Goal: Task Accomplishment & Management: Use online tool/utility

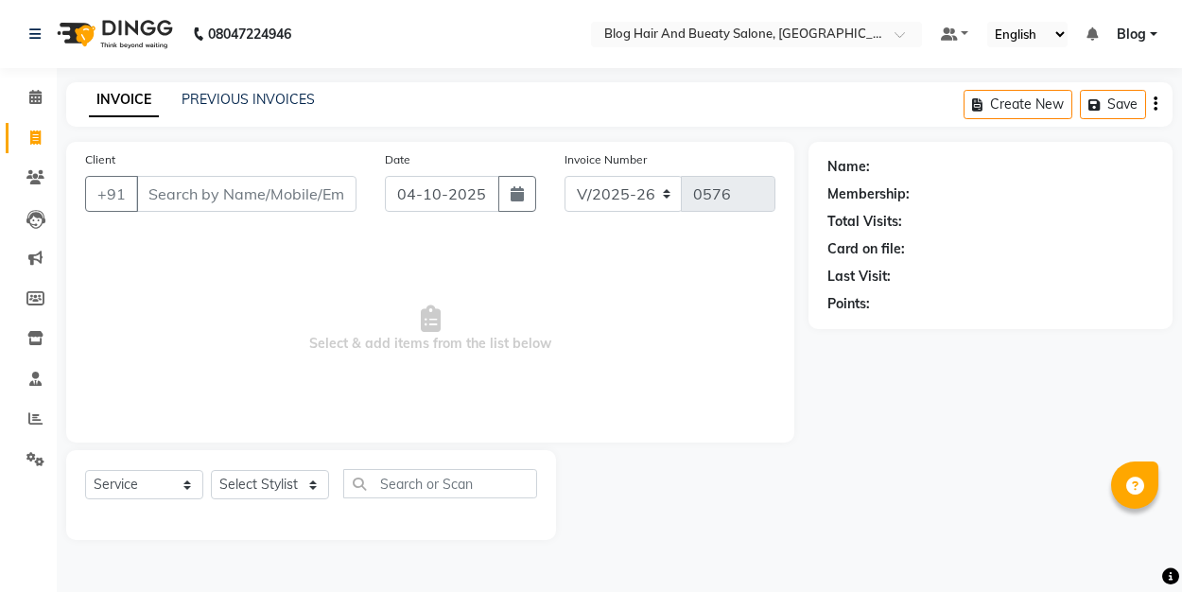
select select "8741"
select select "service"
click at [312, 480] on select "Select Stylist ALI Blog MOUSIN RAMEEZ sameer SANGEETHA Shoba" at bounding box center [270, 484] width 118 height 29
select select "91866"
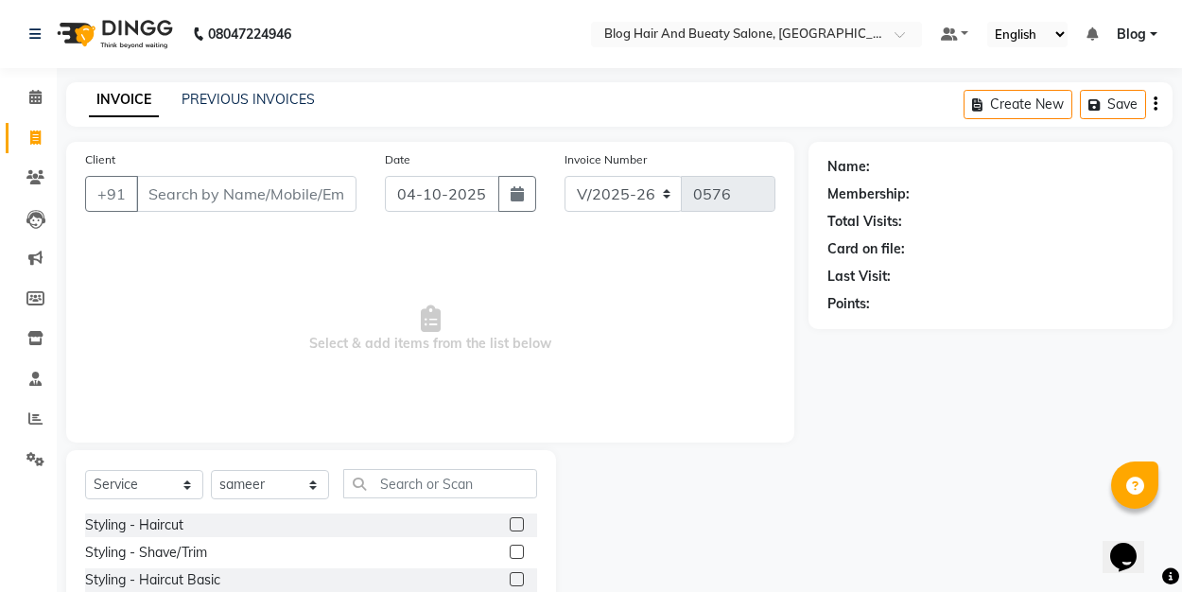
click at [521, 521] on label at bounding box center [517, 524] width 14 height 14
click at [521, 521] on input "checkbox" at bounding box center [516, 525] width 12 height 12
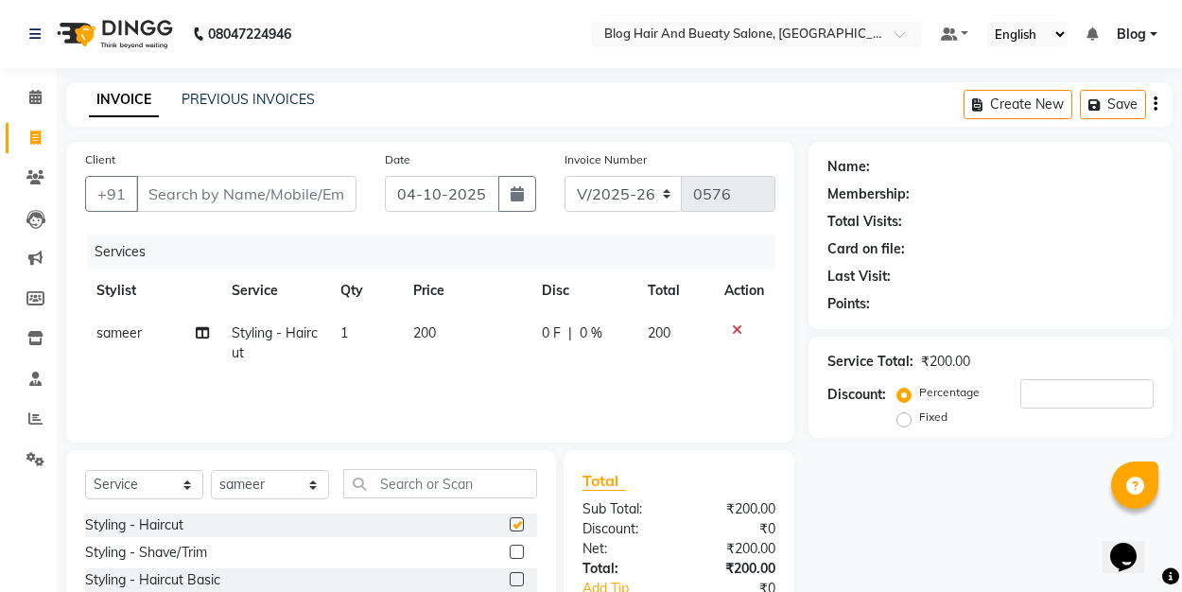
checkbox input "false"
click at [227, 177] on input "Client" at bounding box center [246, 194] width 220 height 36
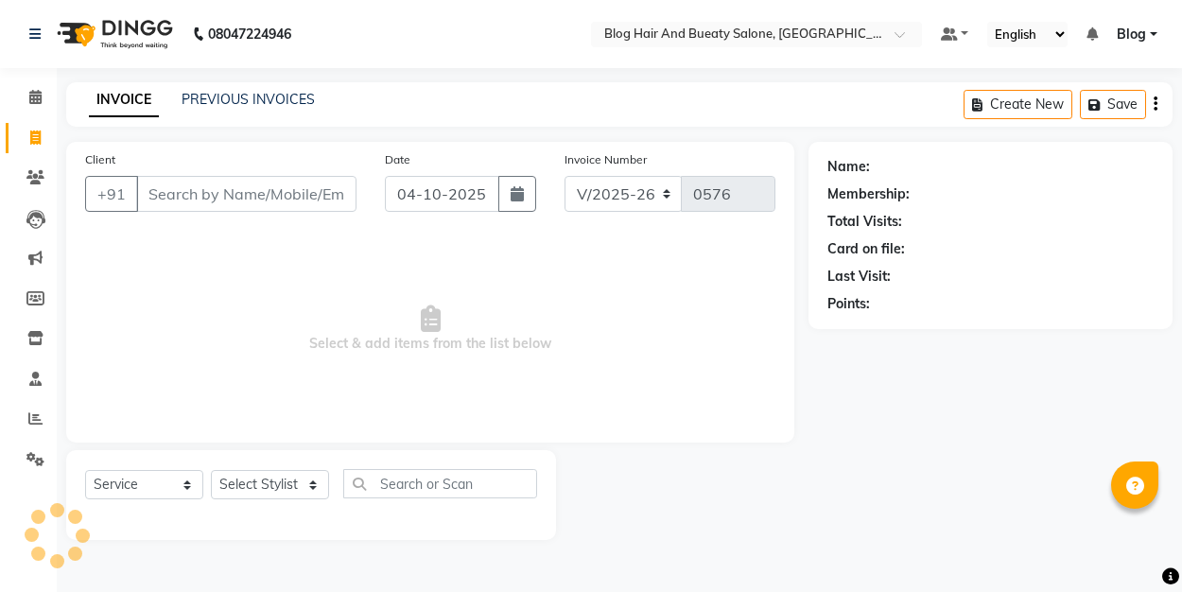
select select "8741"
select select "service"
click at [267, 196] on input "Client" at bounding box center [246, 194] width 220 height 36
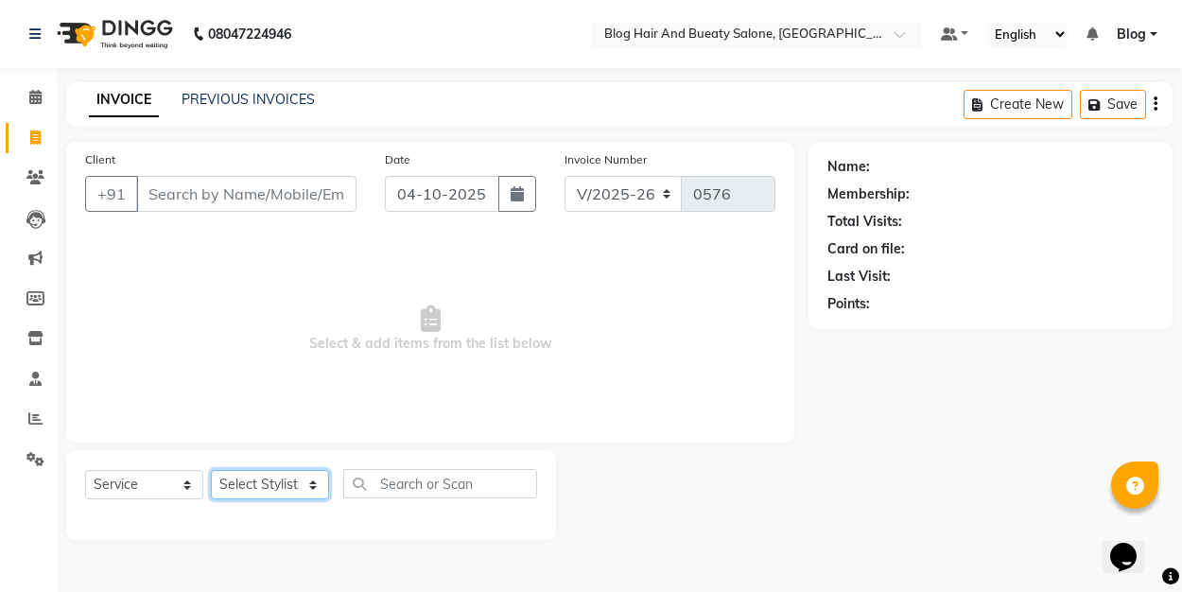
select select "91866"
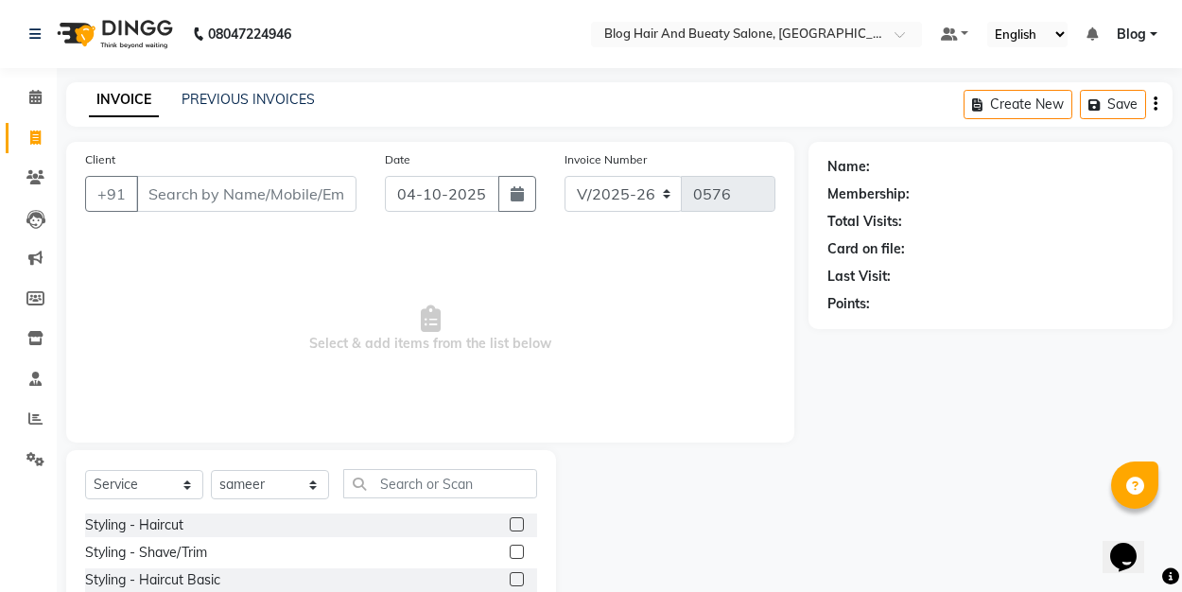
click at [523, 525] on label at bounding box center [517, 524] width 14 height 14
click at [522, 525] on input "checkbox" at bounding box center [516, 525] width 12 height 12
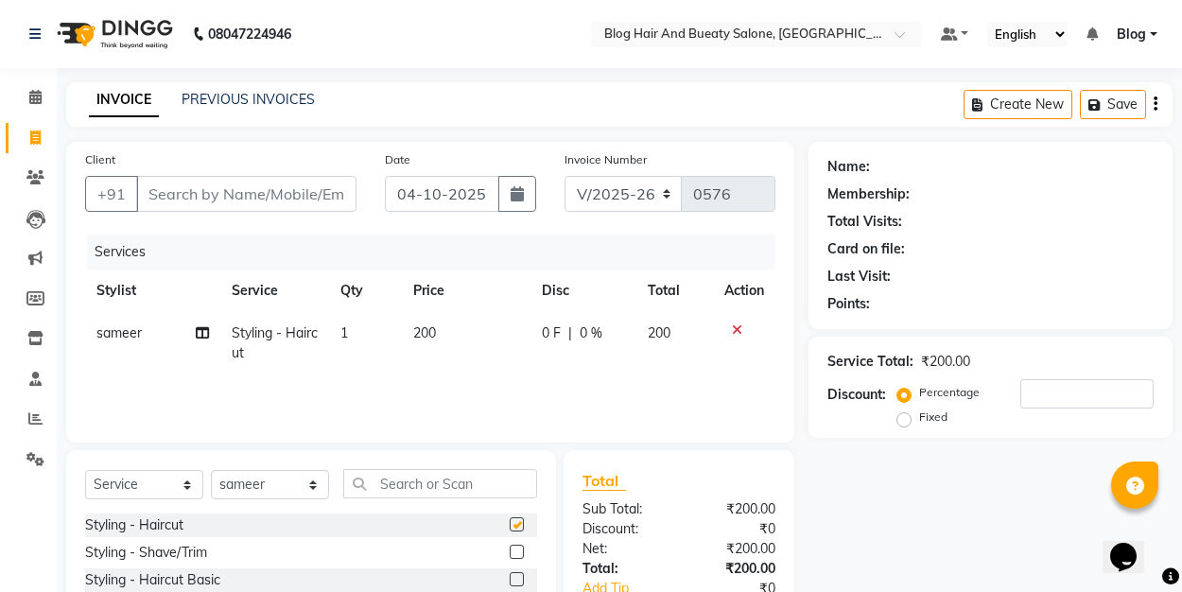
checkbox input "false"
click at [235, 198] on input "Client" at bounding box center [246, 194] width 220 height 36
type input "8"
type input "0"
type input "888886677555"
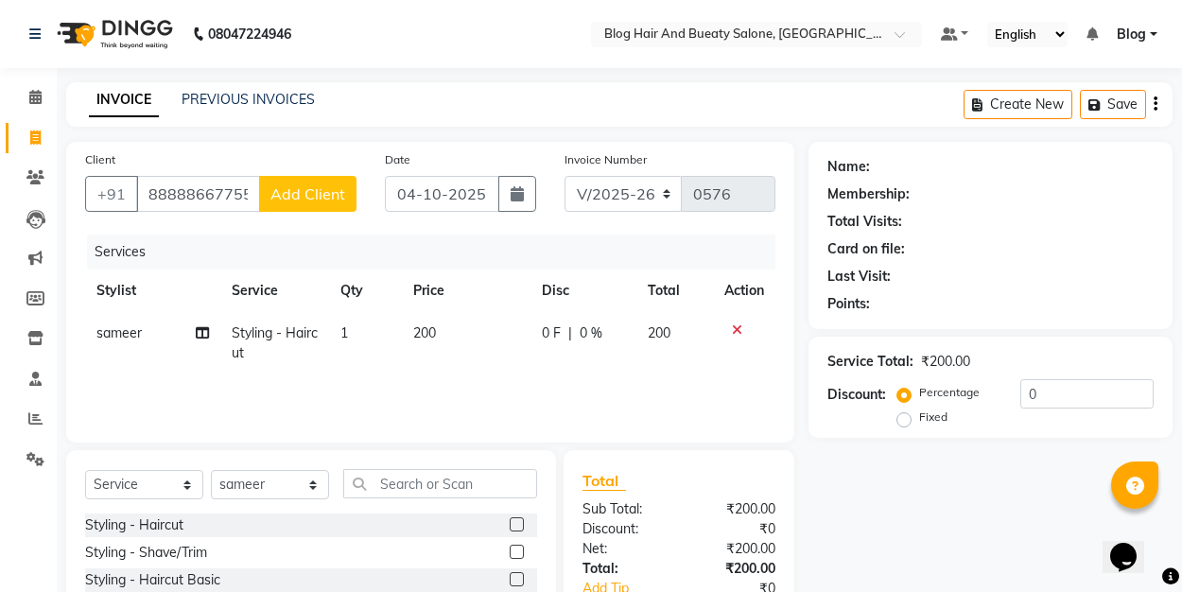
click at [300, 191] on span "Add Client" at bounding box center [307, 193] width 75 height 19
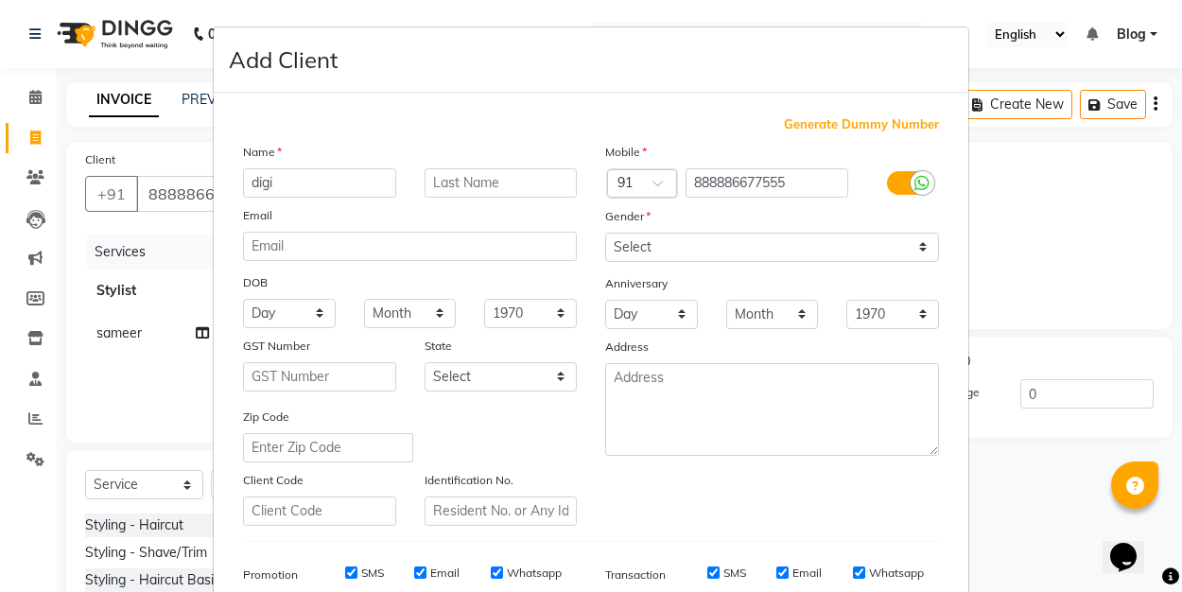
type input "digi"
click at [661, 251] on select "Select Male Female Other Prefer Not To Say" at bounding box center [772, 247] width 334 height 29
select select "male"
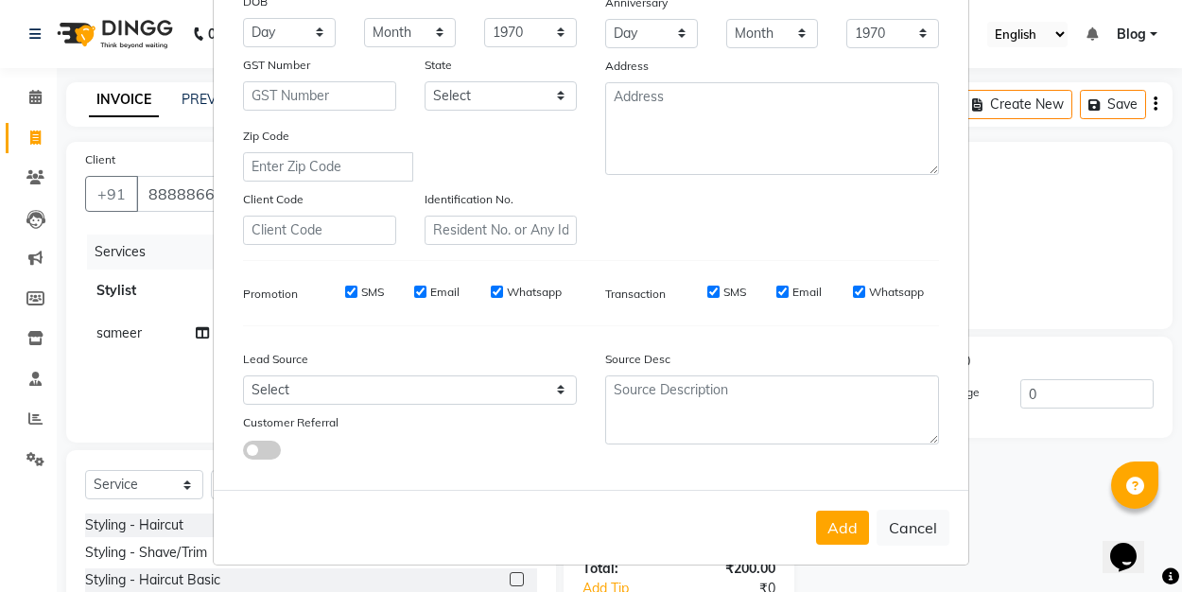
scroll to position [280, 0]
click at [846, 538] on button "Add" at bounding box center [842, 528] width 53 height 34
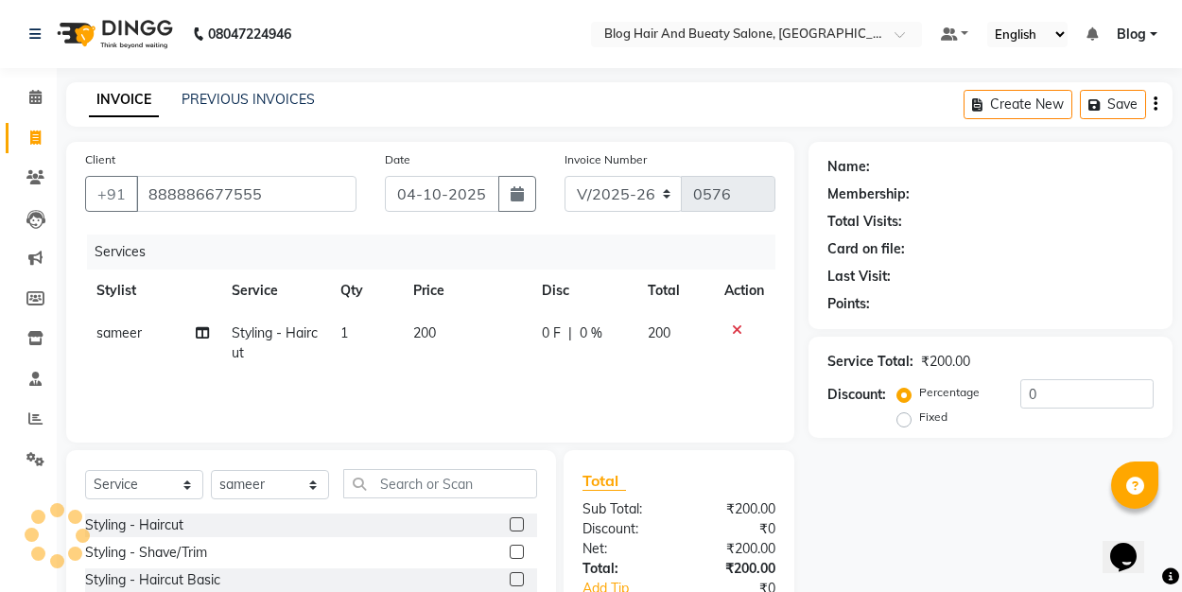
select select
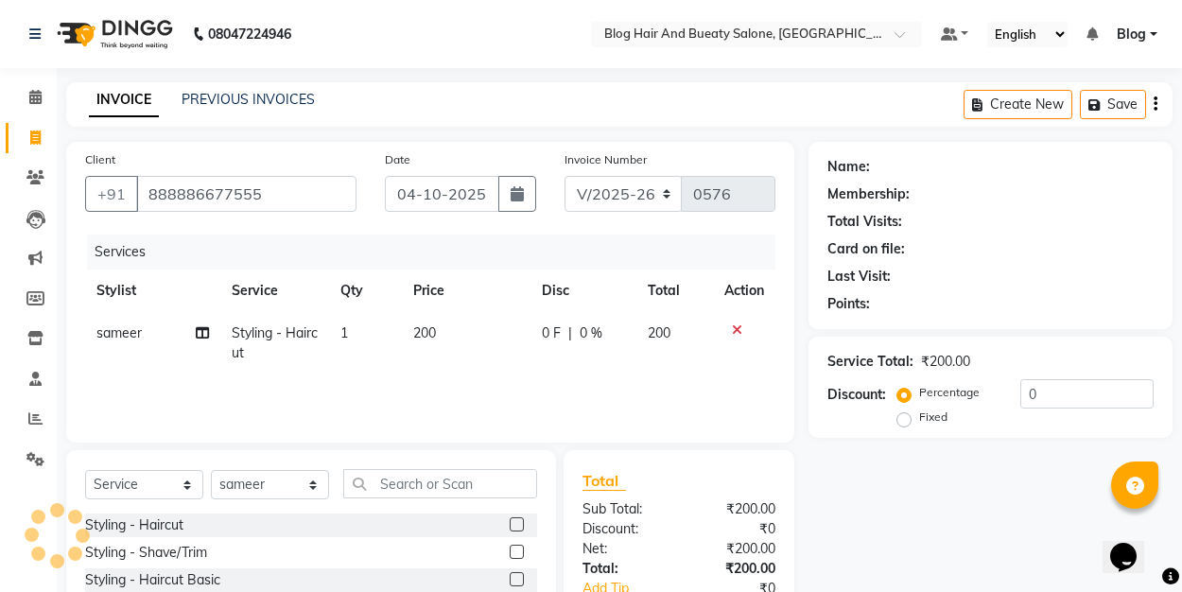
select select
checkbox input "false"
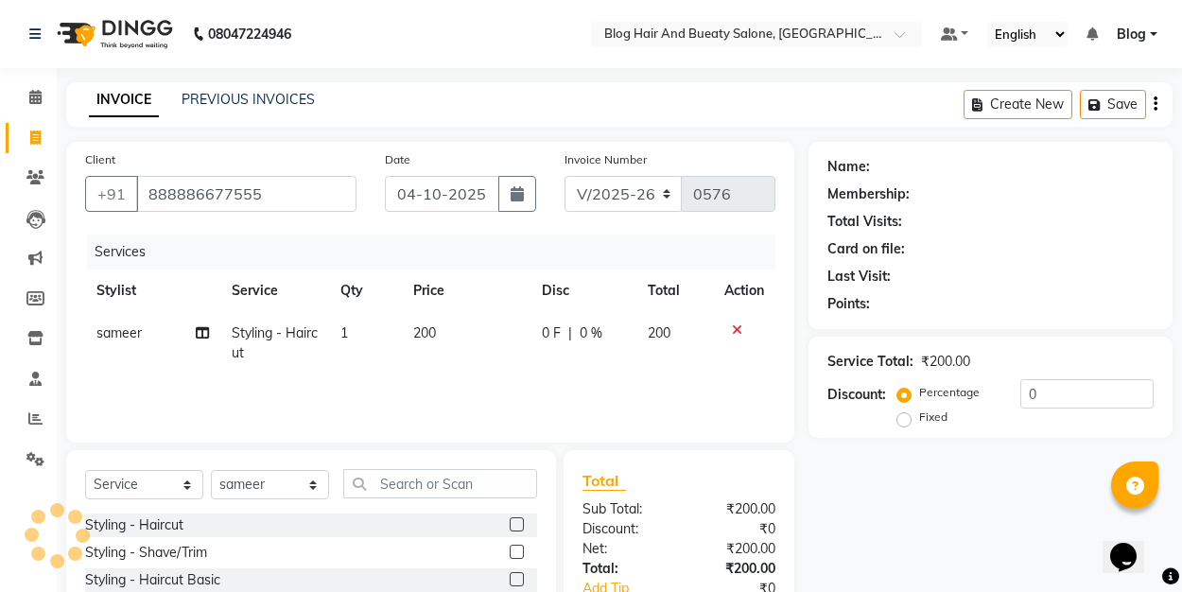
checkbox input "false"
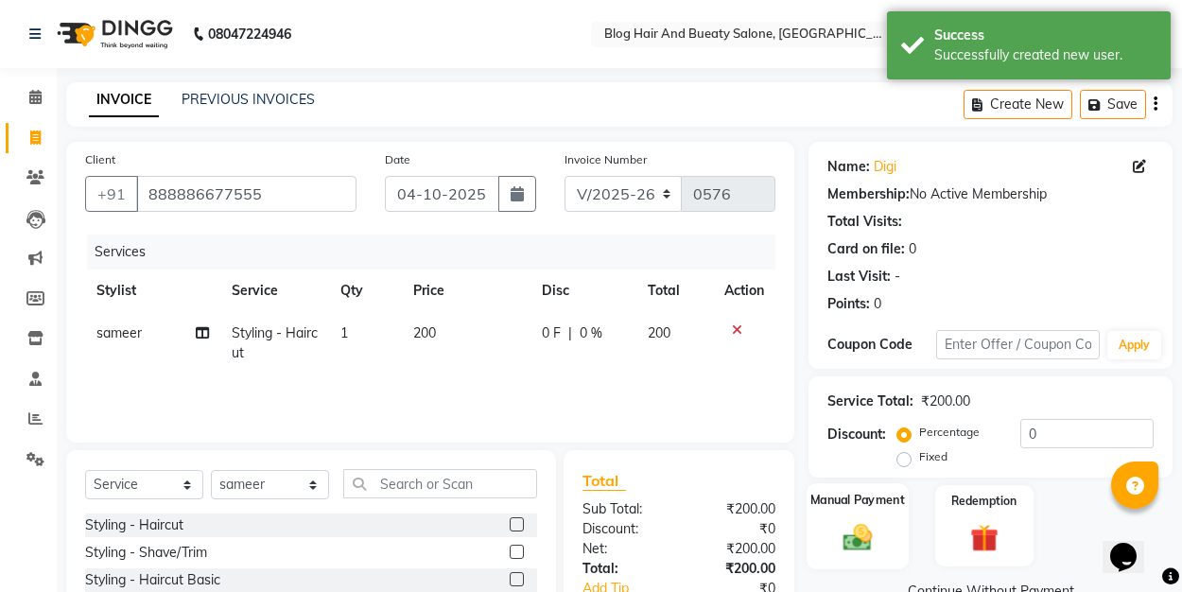
click at [872, 544] on img at bounding box center [857, 536] width 47 height 33
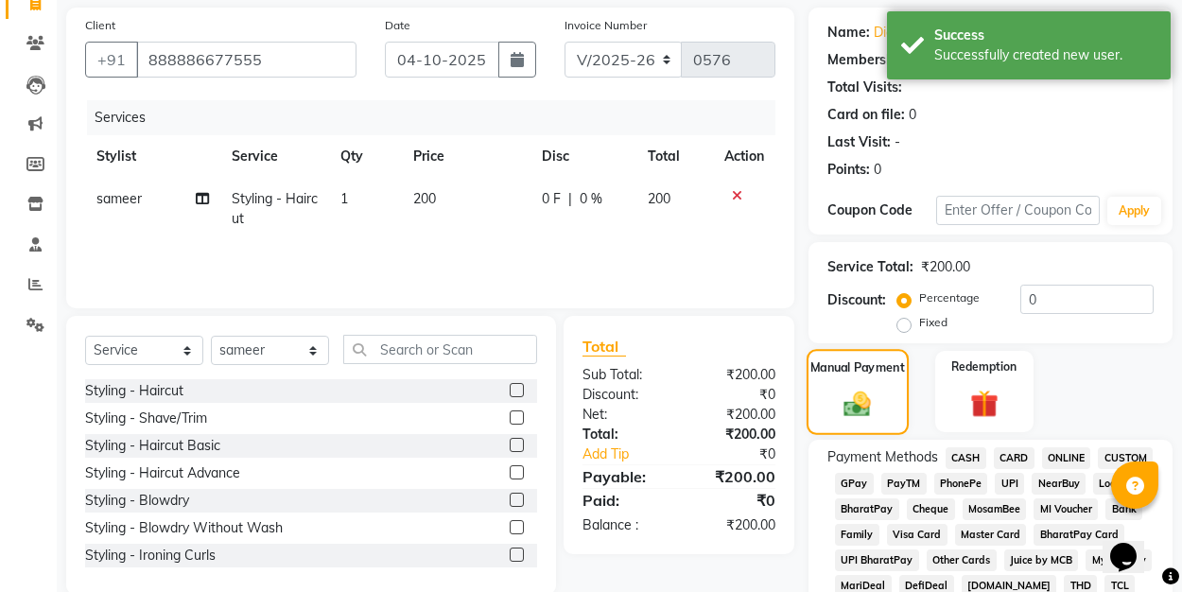
scroll to position [139, 0]
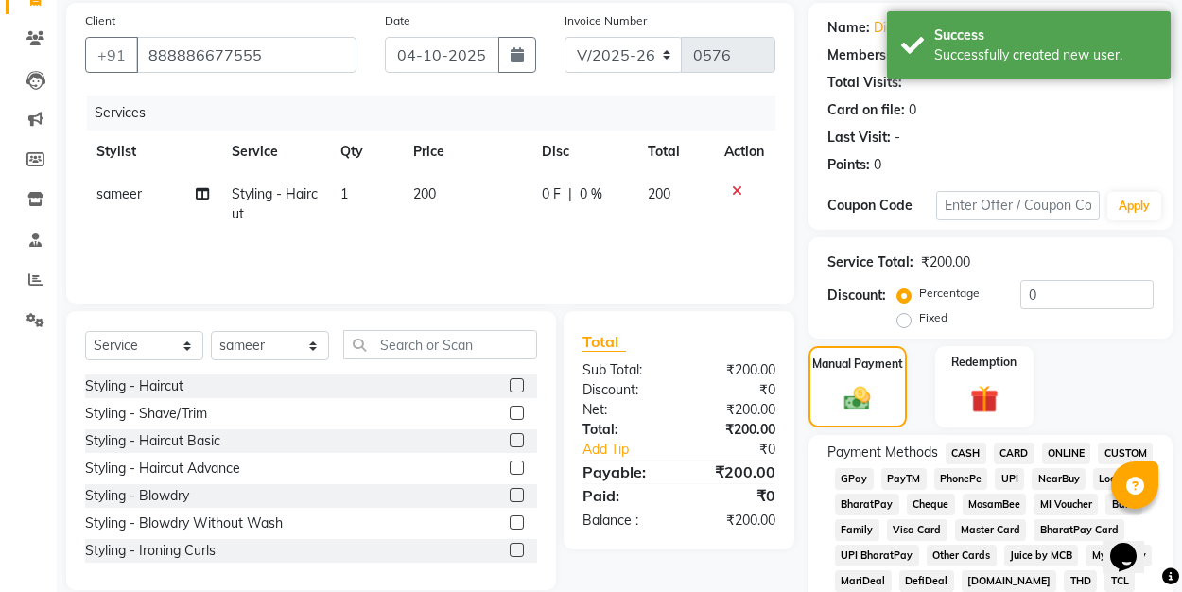
click at [1006, 479] on span "UPI" at bounding box center [1008, 479] width 29 height 22
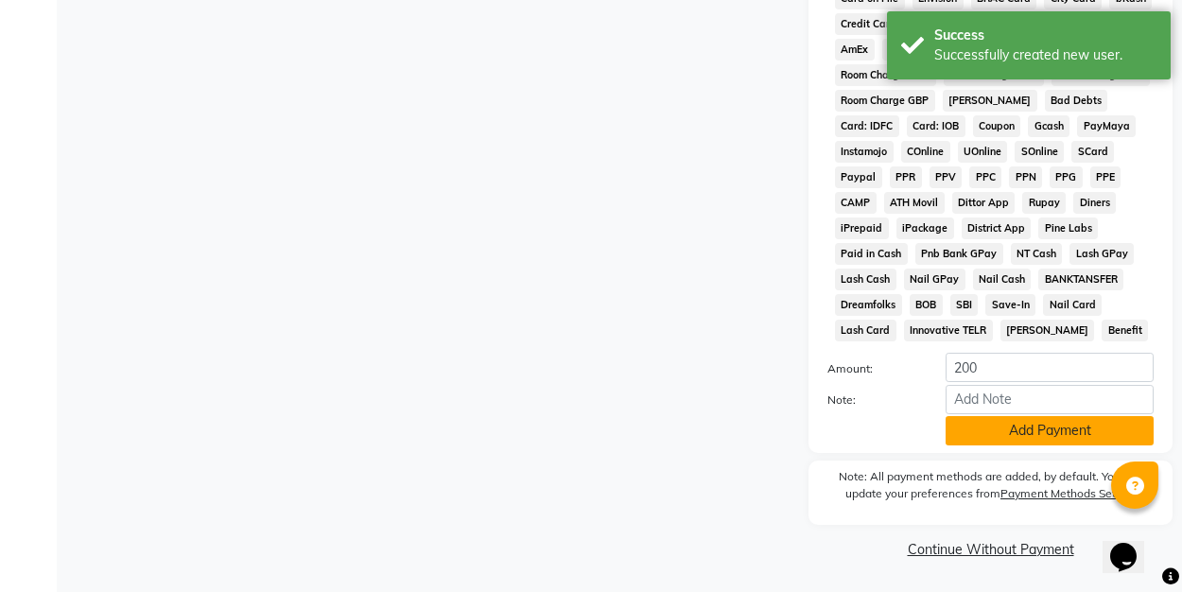
scroll to position [899, 0]
click at [995, 436] on button "Add Payment" at bounding box center [1049, 431] width 208 height 29
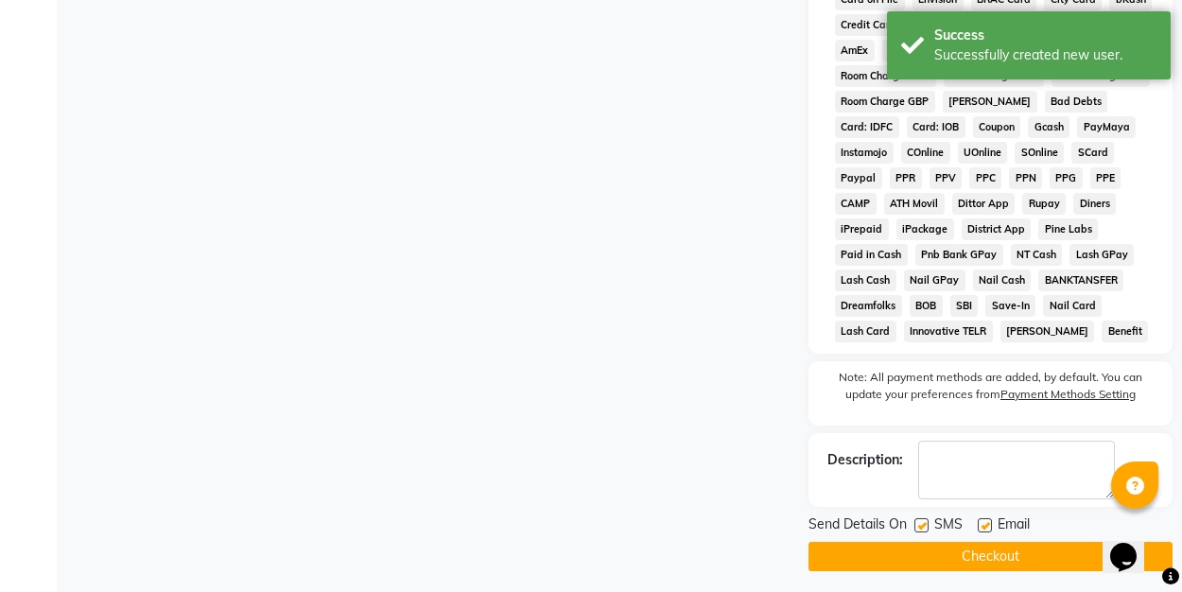
click at [985, 525] on label at bounding box center [984, 525] width 14 height 14
click at [985, 525] on input "checkbox" at bounding box center [983, 526] width 12 height 12
checkbox input "false"
click at [921, 525] on label at bounding box center [921, 525] width 14 height 14
click at [921, 525] on input "checkbox" at bounding box center [920, 526] width 12 height 12
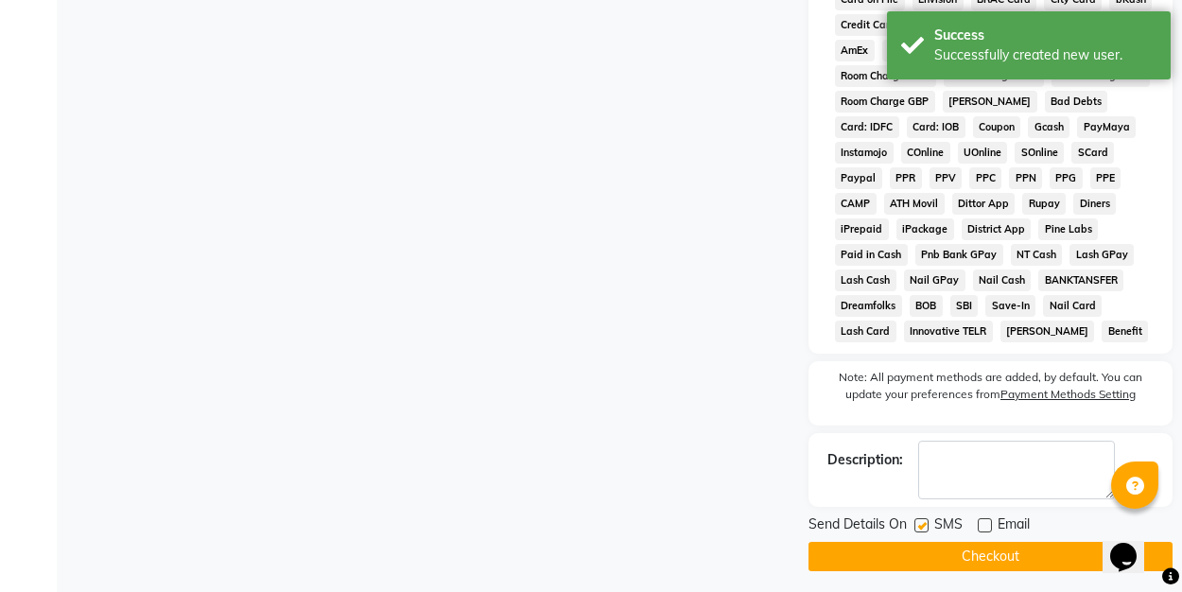
checkbox input "false"
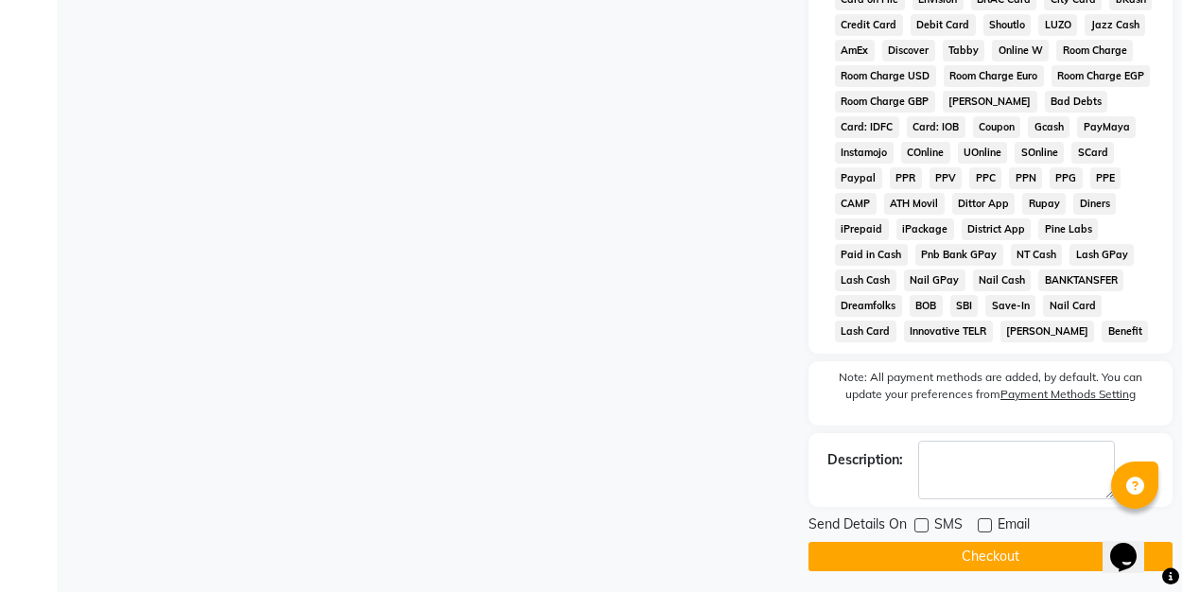
click at [907, 566] on button "Checkout" at bounding box center [990, 556] width 364 height 29
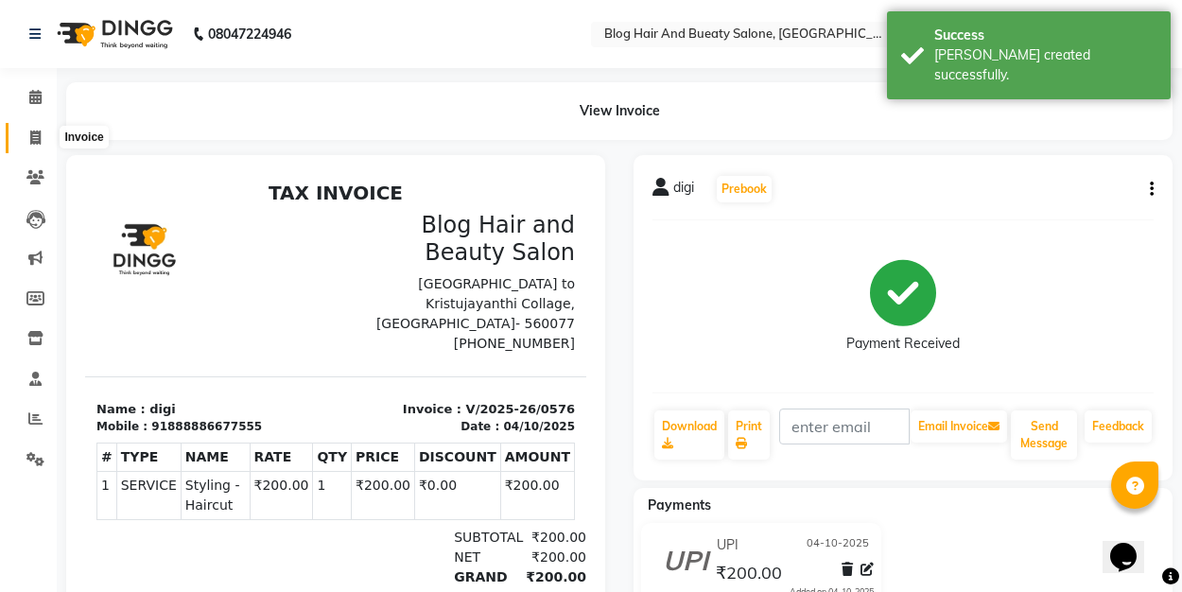
click at [39, 137] on icon at bounding box center [35, 137] width 10 height 14
select select "8741"
select select "service"
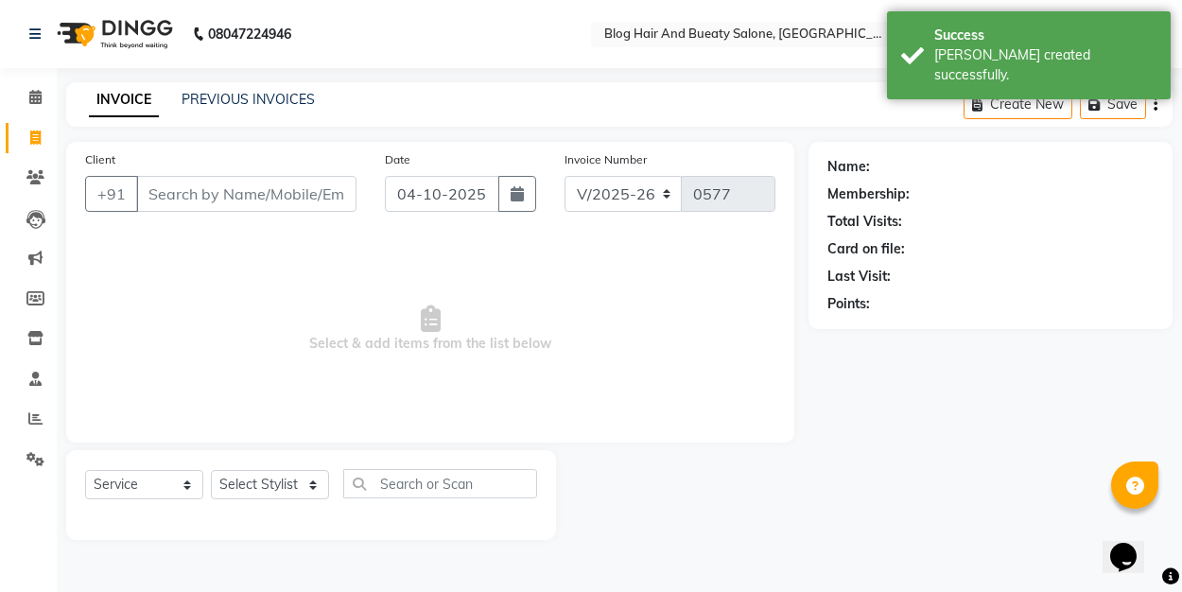
click at [214, 257] on span "Select & add items from the list below" at bounding box center [430, 328] width 690 height 189
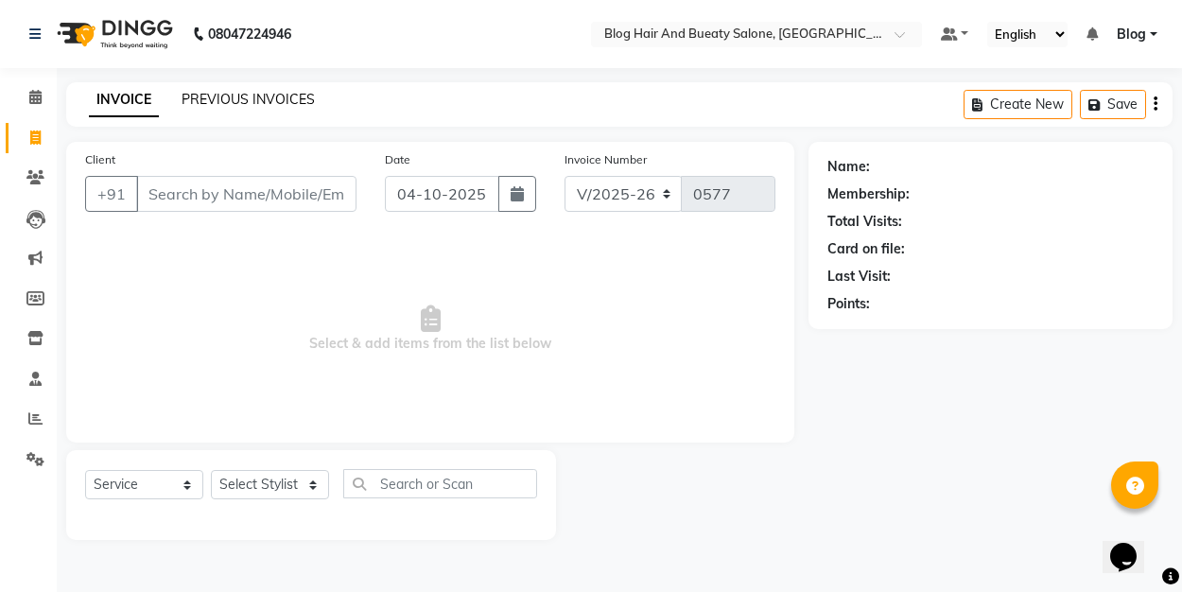
click at [255, 93] on link "PREVIOUS INVOICES" at bounding box center [247, 99] width 133 height 17
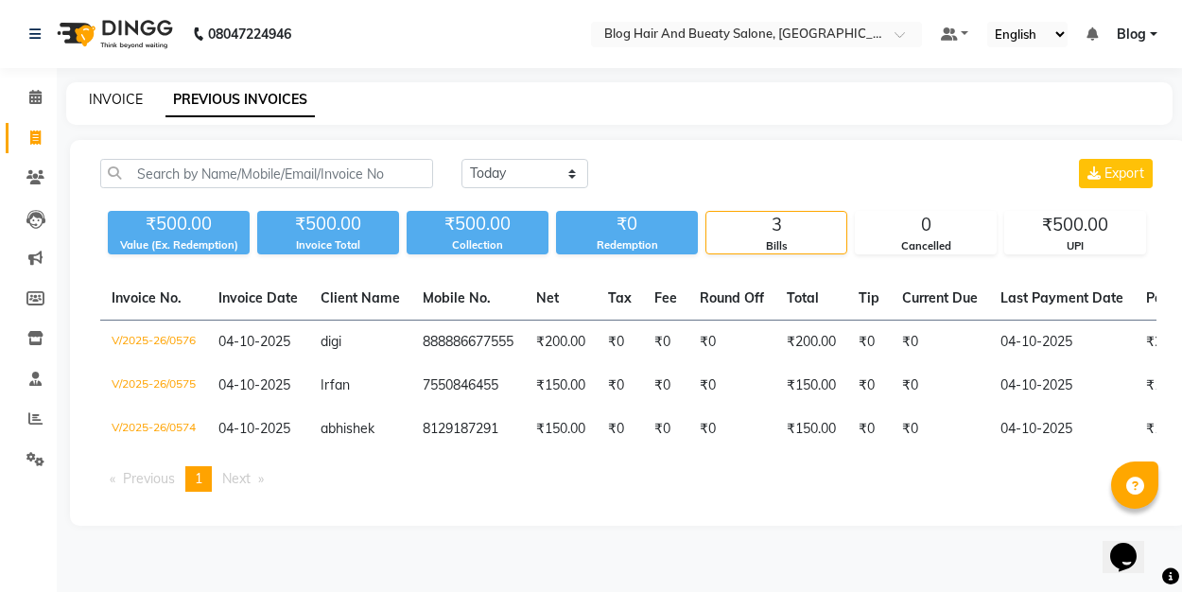
click at [129, 98] on link "INVOICE" at bounding box center [116, 99] width 54 height 17
select select "service"
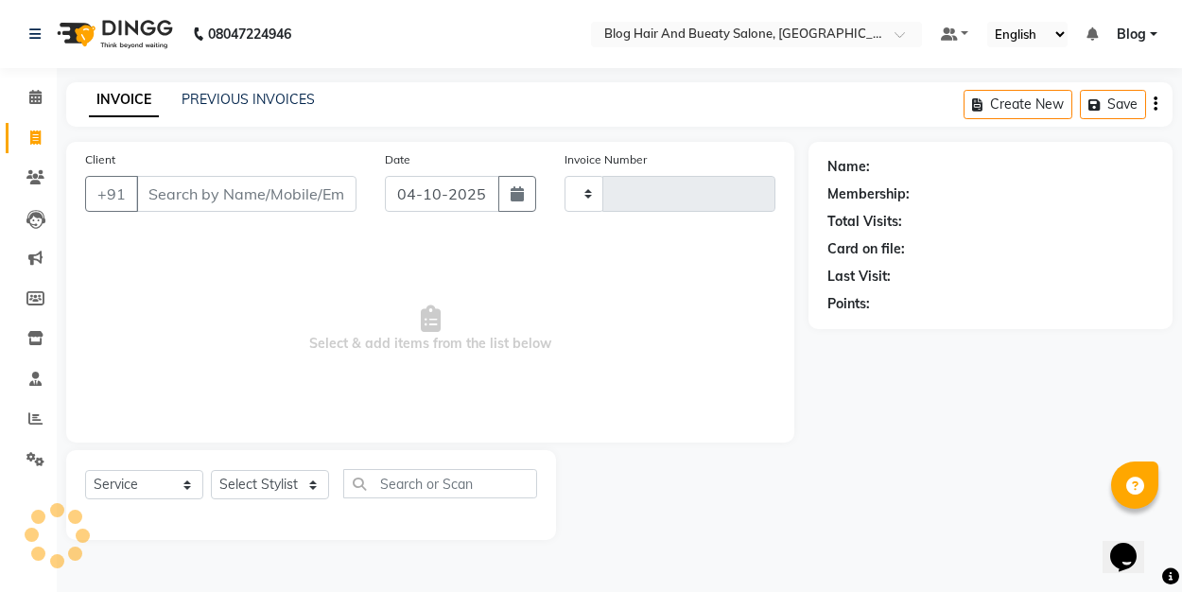
type input "0577"
select select "8741"
select select "service"
select select "8741"
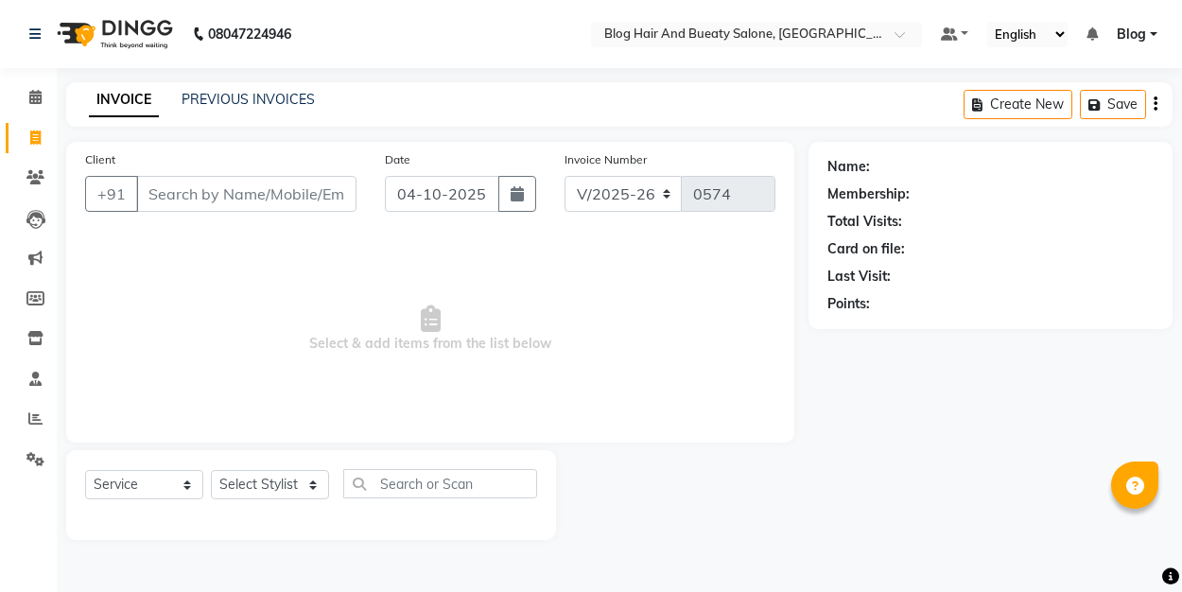
select select "service"
click at [276, 97] on link "PREVIOUS INVOICES" at bounding box center [247, 99] width 133 height 17
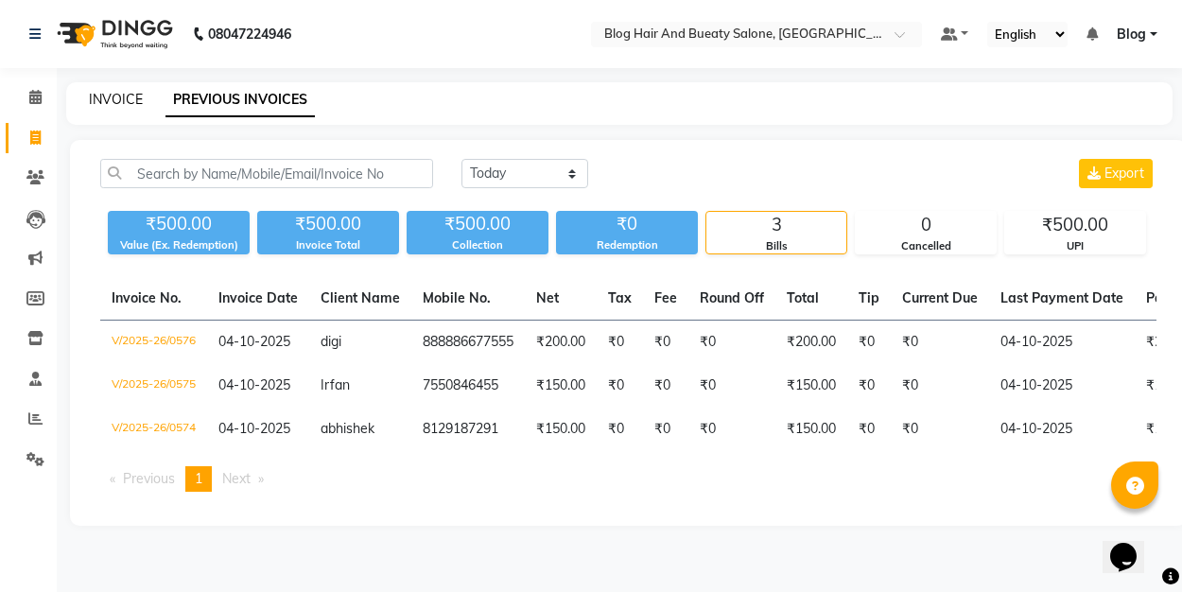
click at [122, 98] on link "INVOICE" at bounding box center [116, 99] width 54 height 17
select select "service"
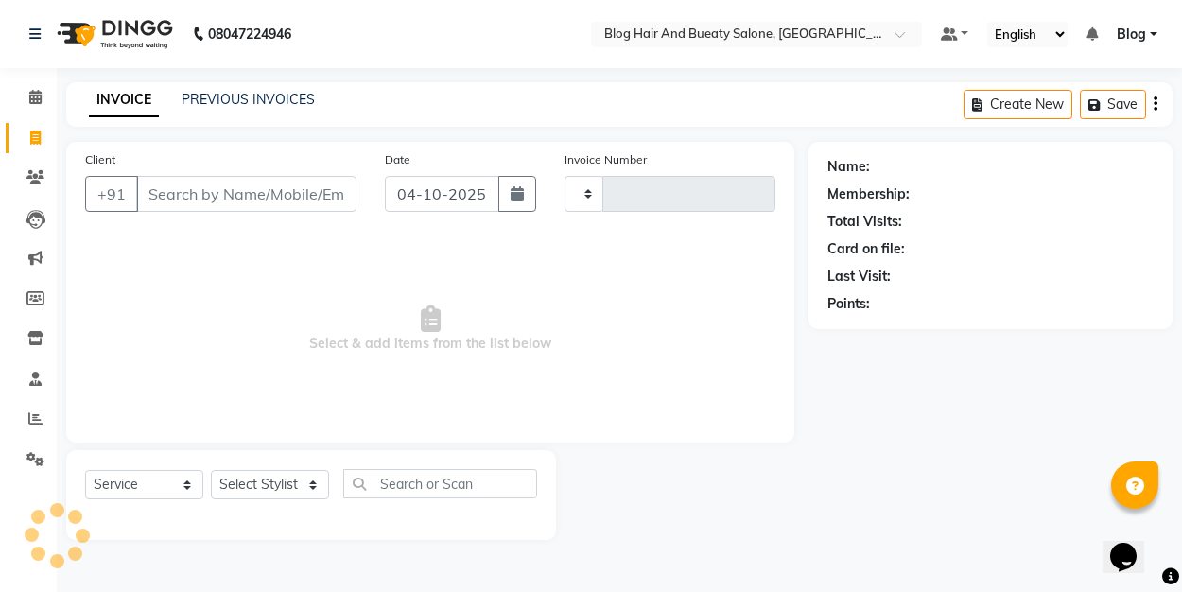
type input "0577"
select select "8741"
click at [251, 91] on link "PREVIOUS INVOICES" at bounding box center [247, 99] width 133 height 17
